Goal: Information Seeking & Learning: Understand process/instructions

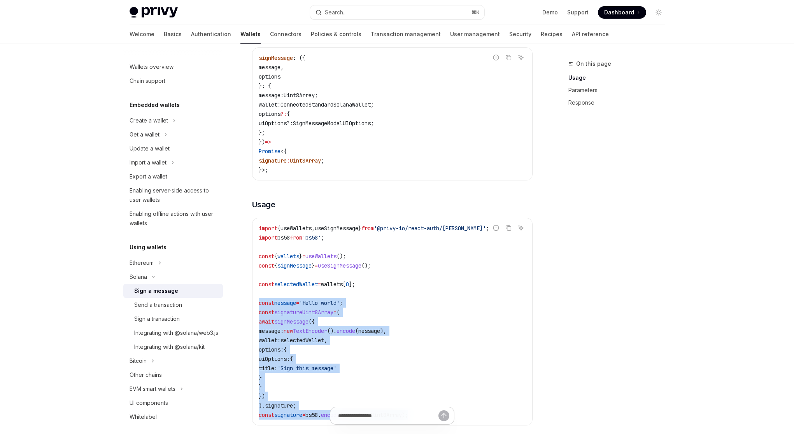
scroll to position [106, 0]
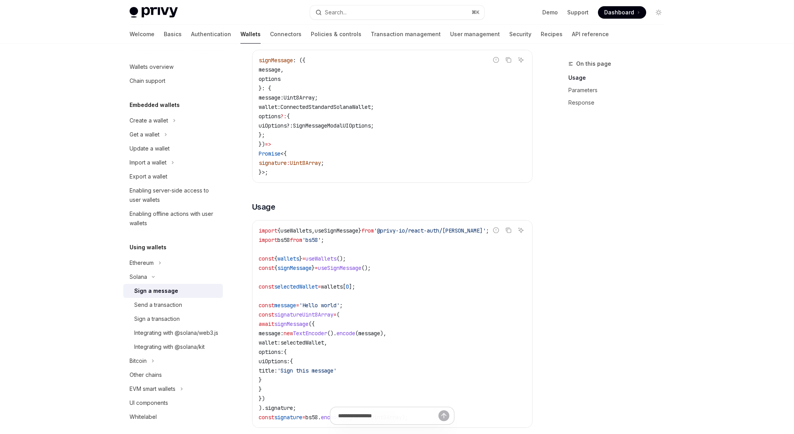
click at [347, 110] on span "ConnectedStandardSolanaWallet" at bounding box center [325, 106] width 90 height 7
copy span "ConnectedStandardSolanaWallet"
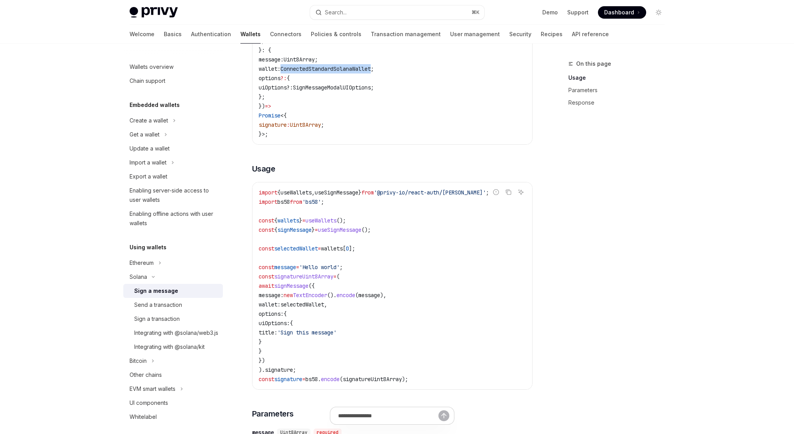
scroll to position [143, 0]
click at [384, 156] on div "Use the signMessage method exported from the useSignMessage hook to sign a mess…" at bounding box center [392, 333] width 280 height 700
click at [350, 74] on span "ConnectedStandardSolanaWallet" at bounding box center [325, 70] width 90 height 7
copy span "ConnectedStandardSolanaWallet"
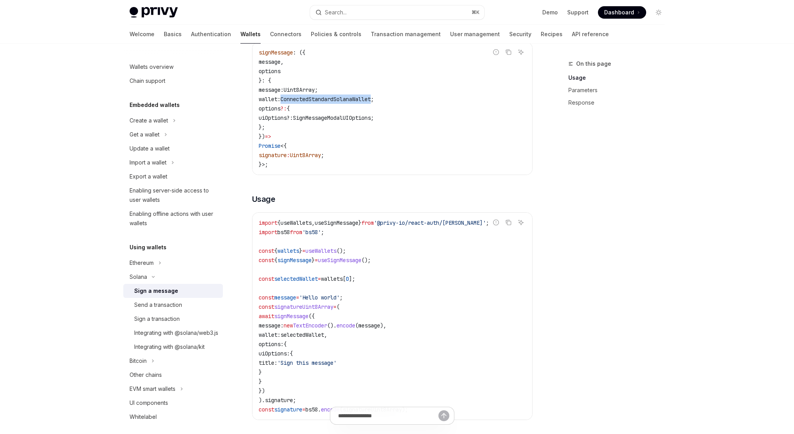
scroll to position [118, 0]
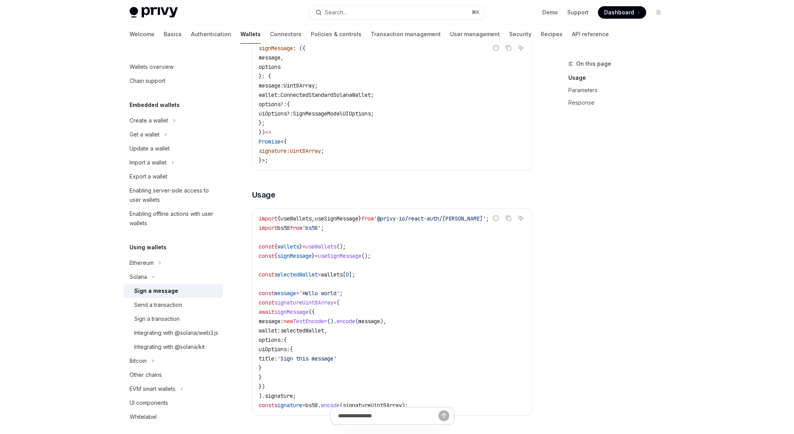
click at [377, 181] on div "Use the signMessage method exported from the useSignMessage hook to sign a mess…" at bounding box center [392, 358] width 280 height 700
click at [333, 98] on span "ConnectedStandardSolanaWallet" at bounding box center [325, 94] width 90 height 7
drag, startPoint x: 279, startPoint y: 167, endPoint x: 258, endPoint y: 57, distance: 112.0
click at [259, 57] on code "signMessage : ({ message , options }: { message: Uint8Array ; wallet : Connecte…" at bounding box center [392, 104] width 267 height 121
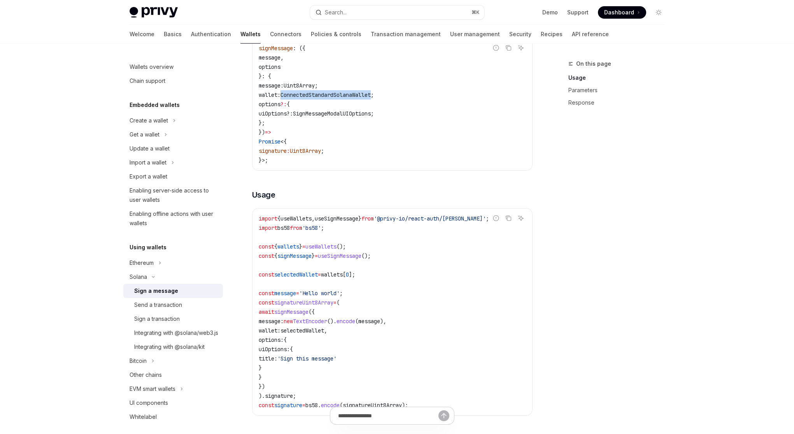
copy code "signMessage : ({ message , options }: { message: Uint8Array ; wallet : Connecte…"
